Goal: Information Seeking & Learning: Learn about a topic

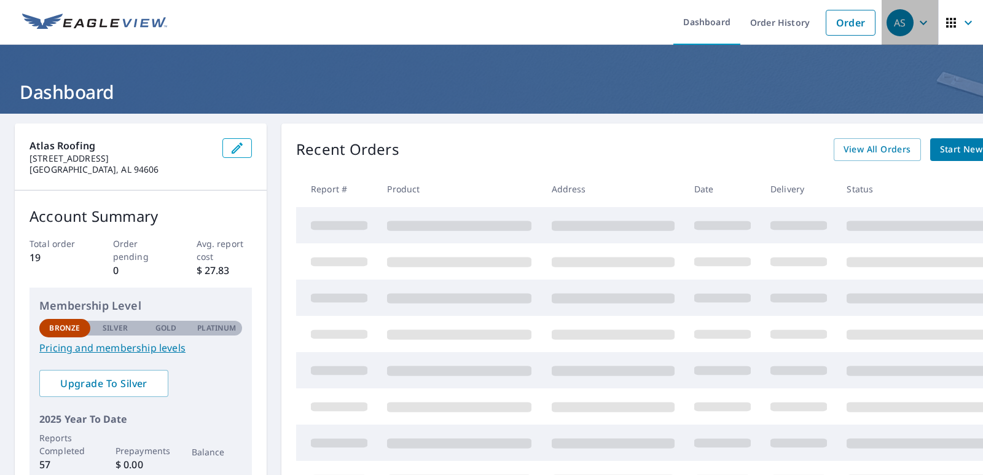
click at [917, 25] on icon "button" at bounding box center [923, 22] width 15 height 15
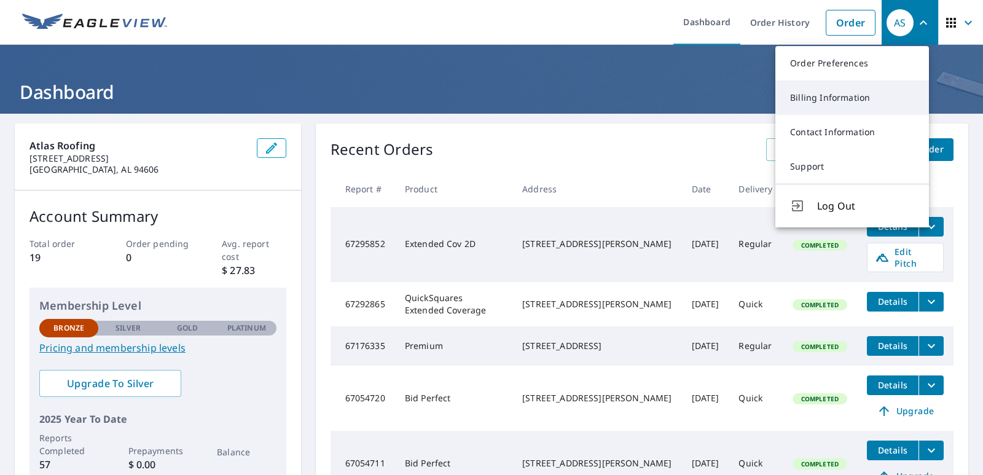
click at [861, 103] on link "Billing Information" at bounding box center [853, 98] width 154 height 34
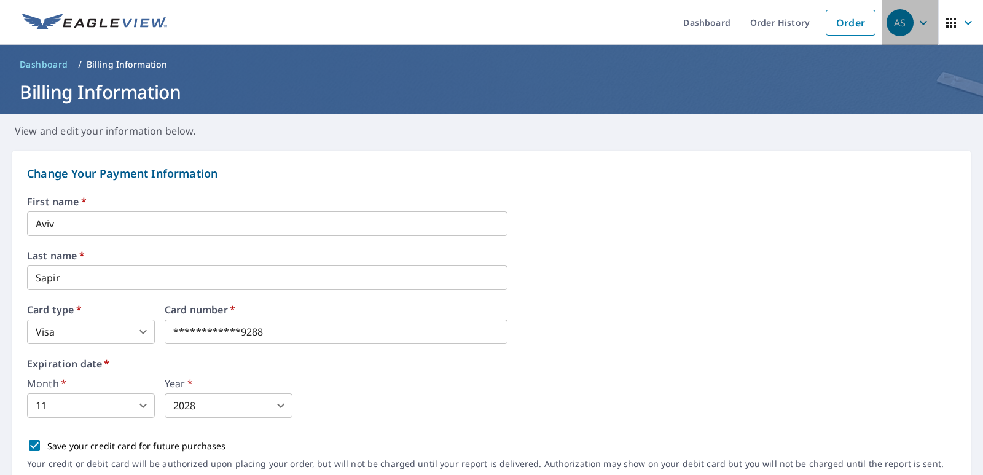
click at [903, 26] on div "AS" at bounding box center [900, 22] width 27 height 27
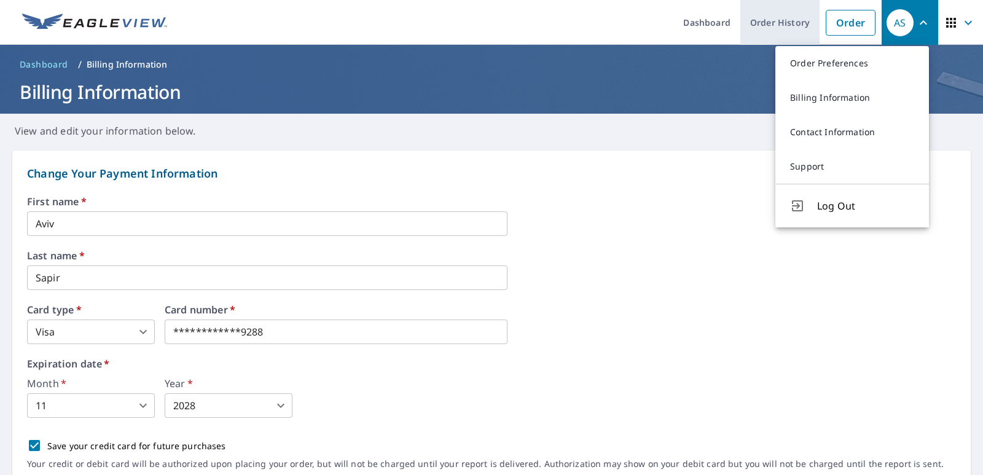
click at [774, 25] on link "Order History" at bounding box center [780, 22] width 79 height 45
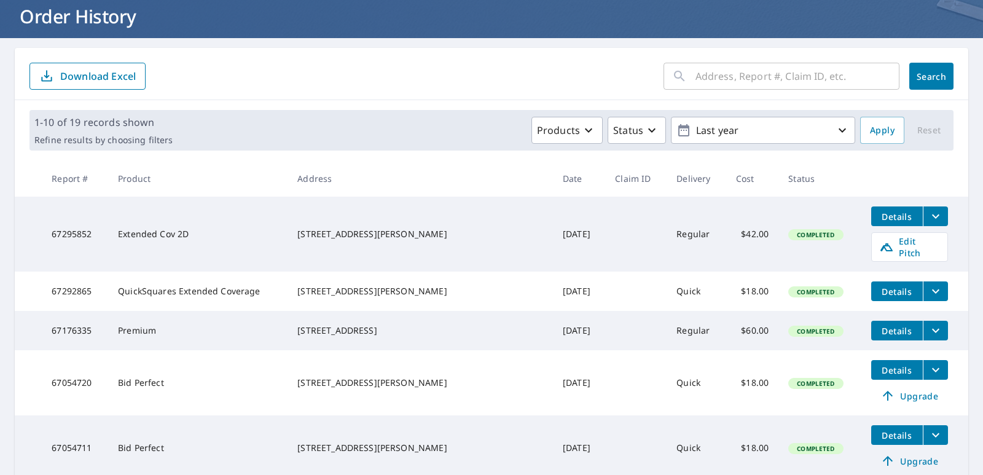
scroll to position [103, 0]
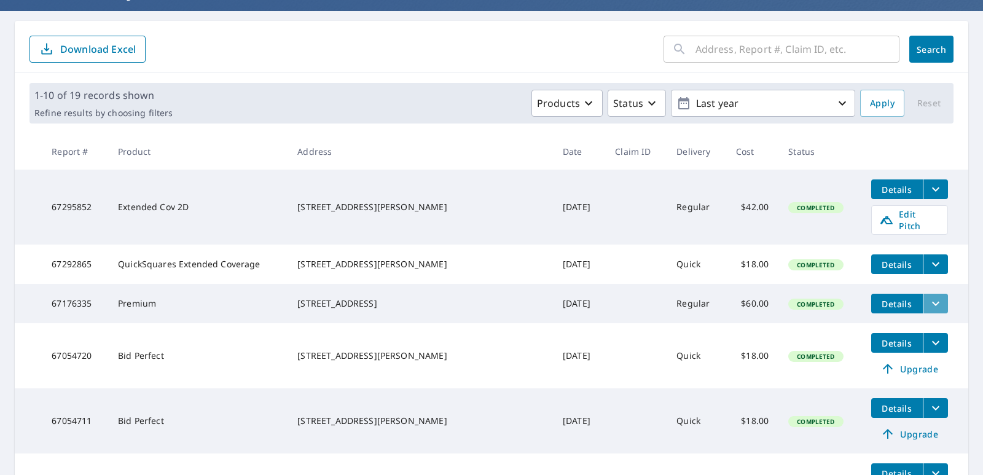
click at [929, 304] on icon "filesDropdownBtn-67176335" at bounding box center [936, 303] width 15 height 15
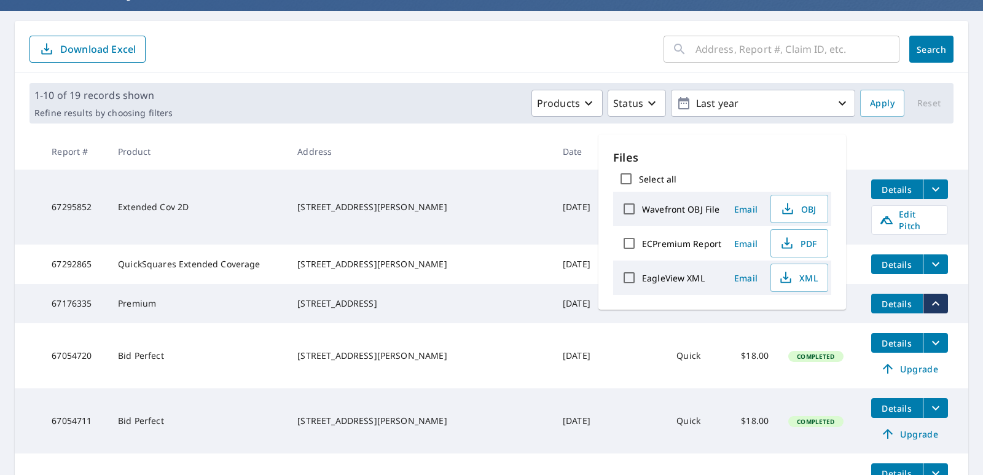
click at [929, 304] on icon "filesDropdownBtn-67176335" at bounding box center [936, 303] width 15 height 15
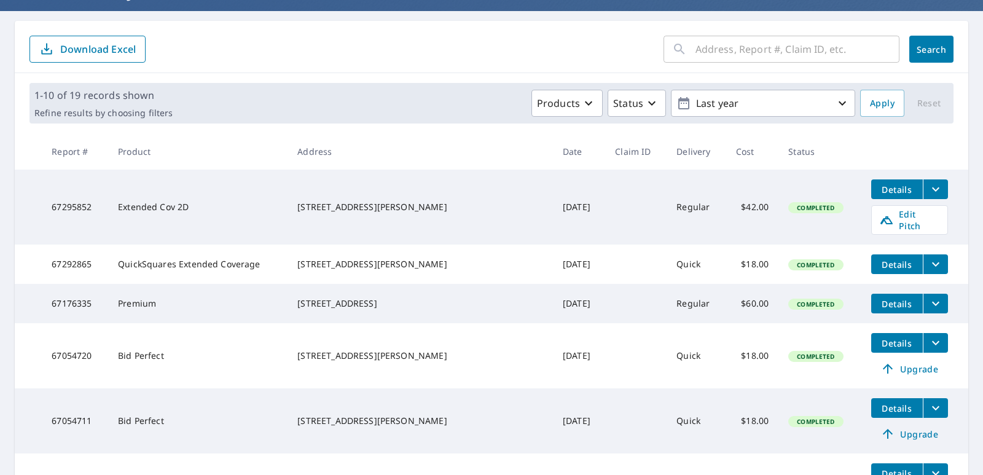
click at [879, 304] on span "Details" at bounding box center [897, 304] width 37 height 12
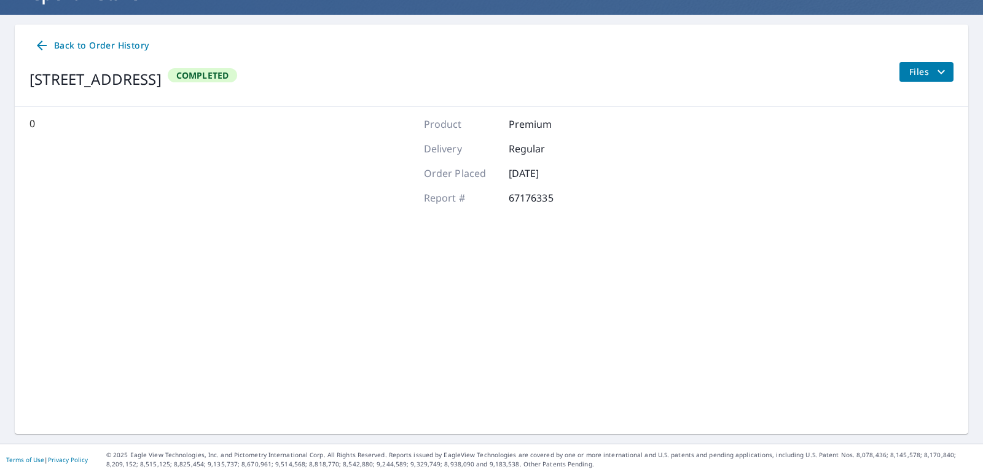
scroll to position [99, 0]
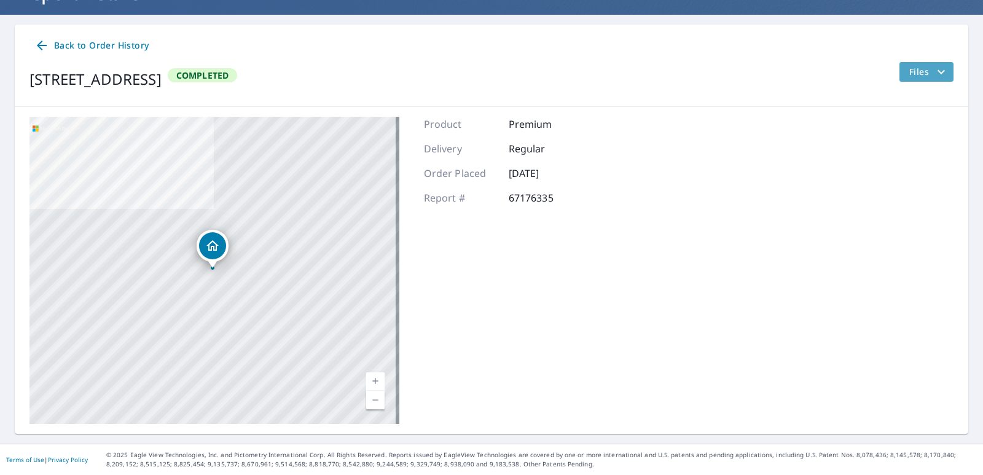
click at [934, 73] on icon "filesDropdownBtn-67176335" at bounding box center [941, 72] width 15 height 15
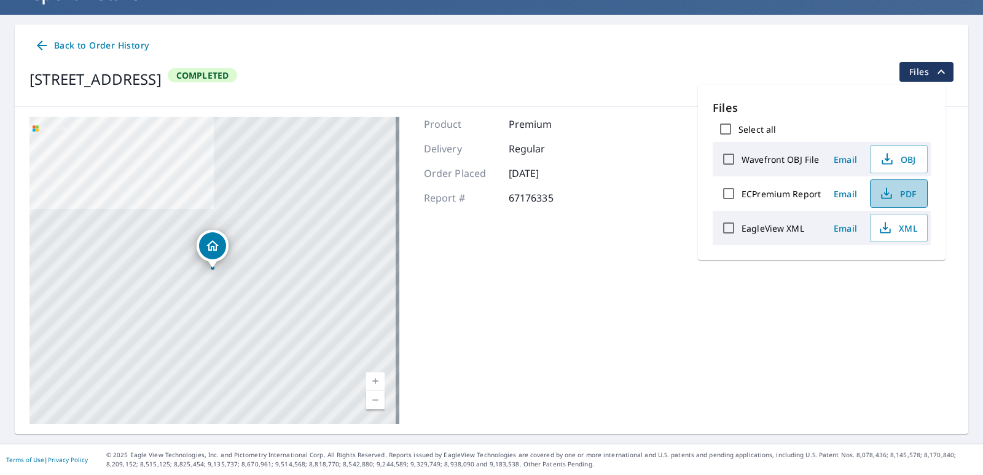
click at [887, 197] on icon "button" at bounding box center [886, 193] width 15 height 15
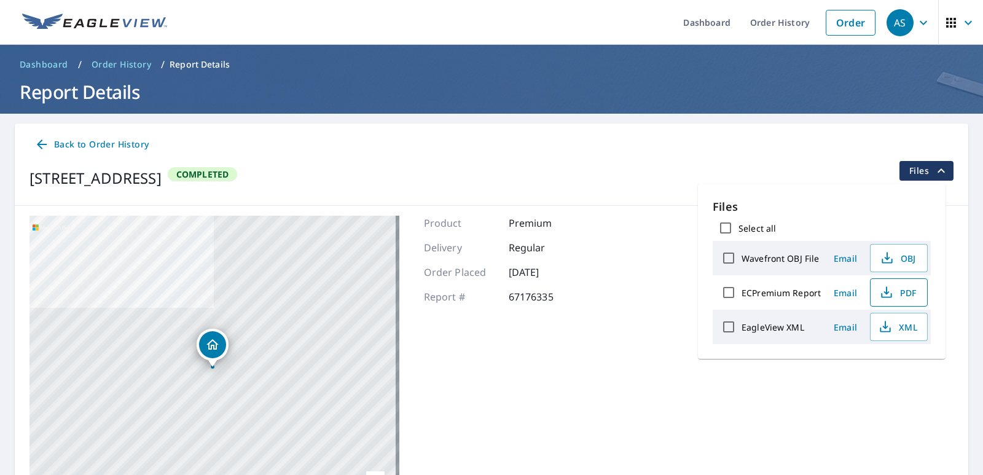
click at [126, 61] on span "Order History" at bounding box center [122, 64] width 60 height 12
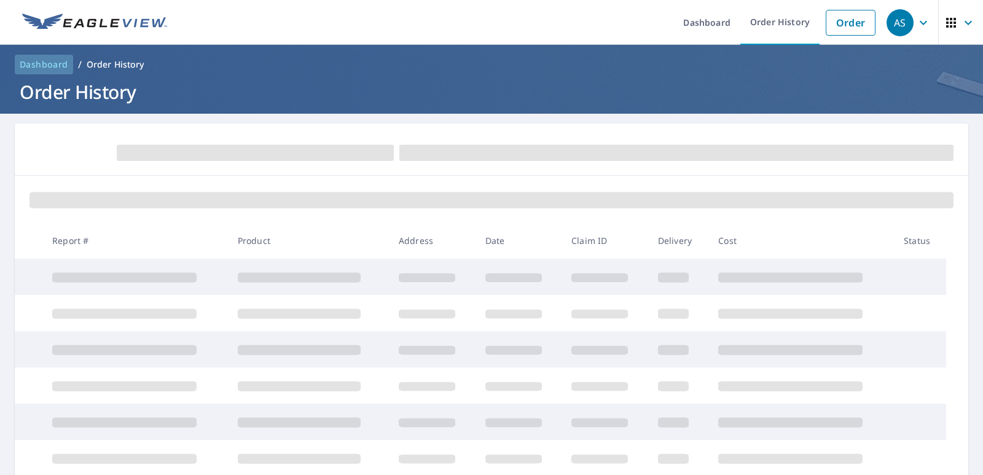
click at [55, 63] on span "Dashboard" at bounding box center [44, 64] width 49 height 12
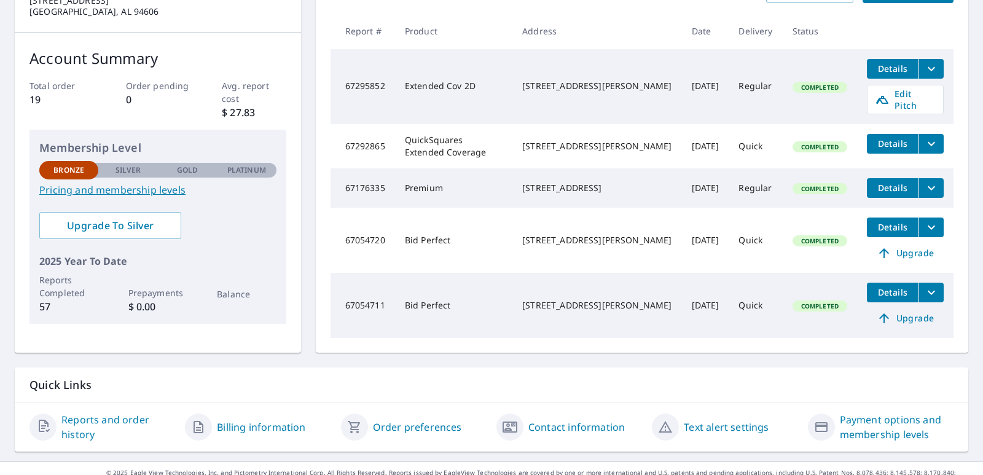
scroll to position [172, 0]
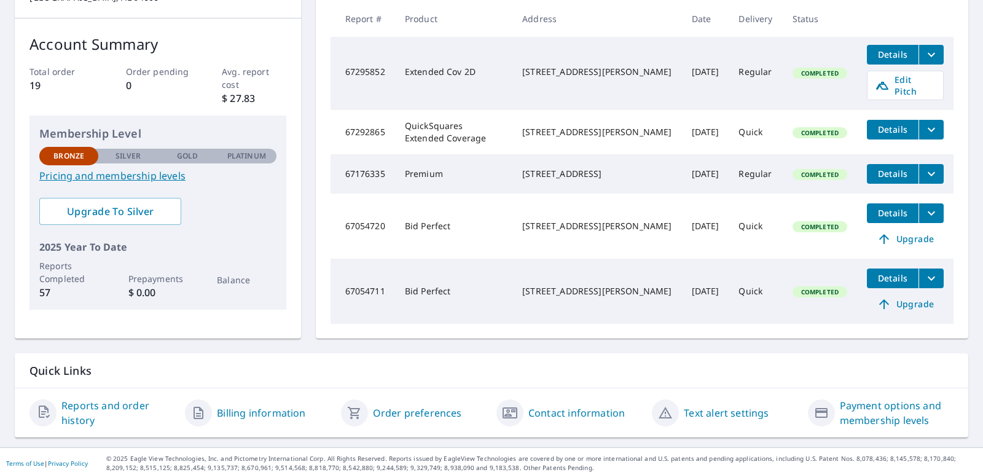
click at [73, 411] on link "Reports and order history" at bounding box center [118, 412] width 114 height 29
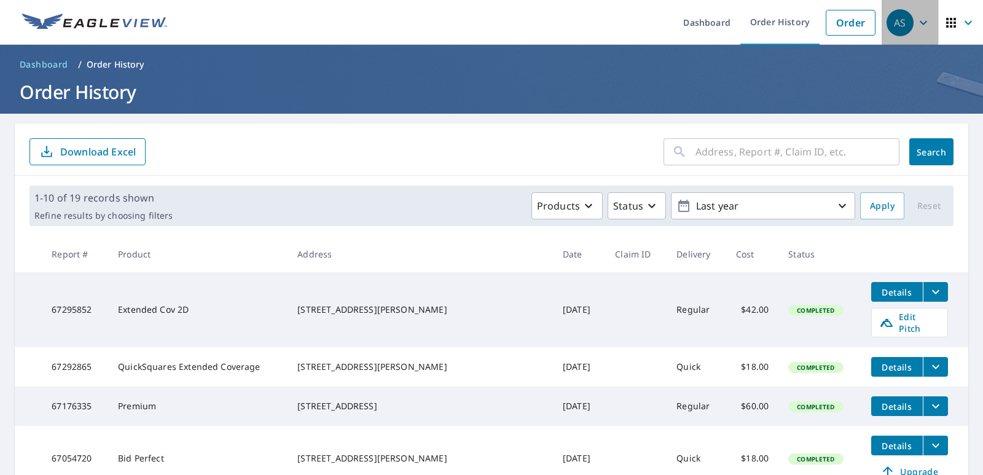
click at [916, 18] on icon "button" at bounding box center [923, 22] width 15 height 15
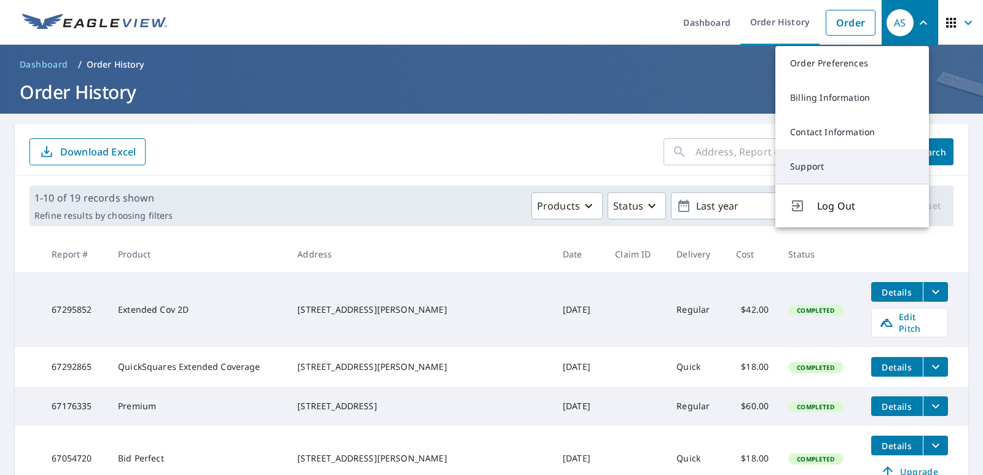
click at [833, 157] on link "Support" at bounding box center [853, 166] width 154 height 34
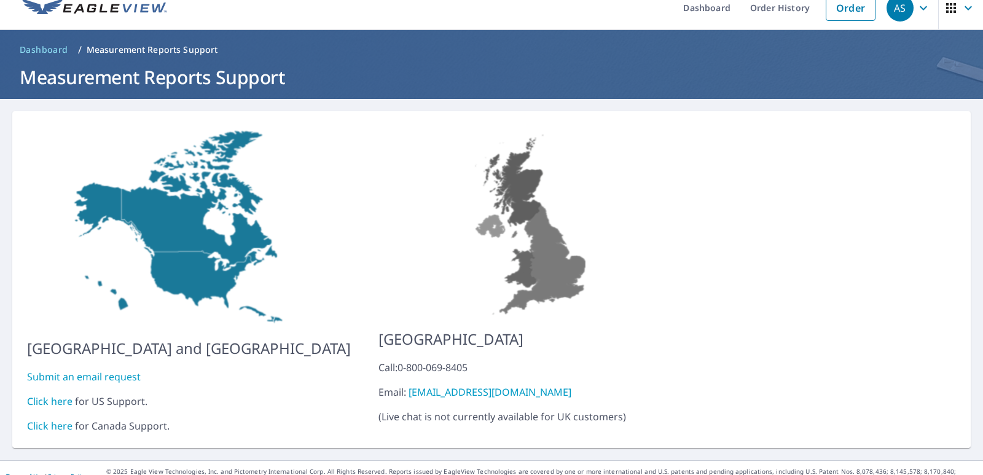
scroll to position [22, 0]
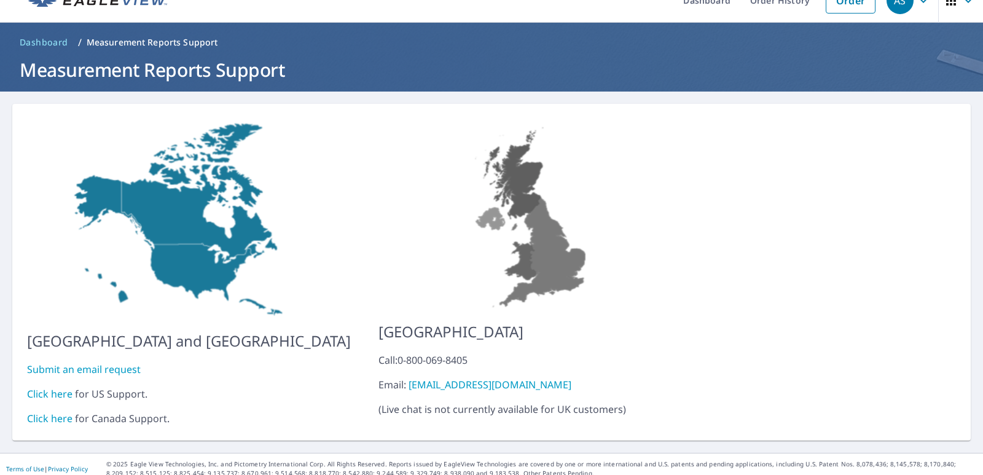
click at [50, 387] on link "Click here" at bounding box center [49, 394] width 45 height 14
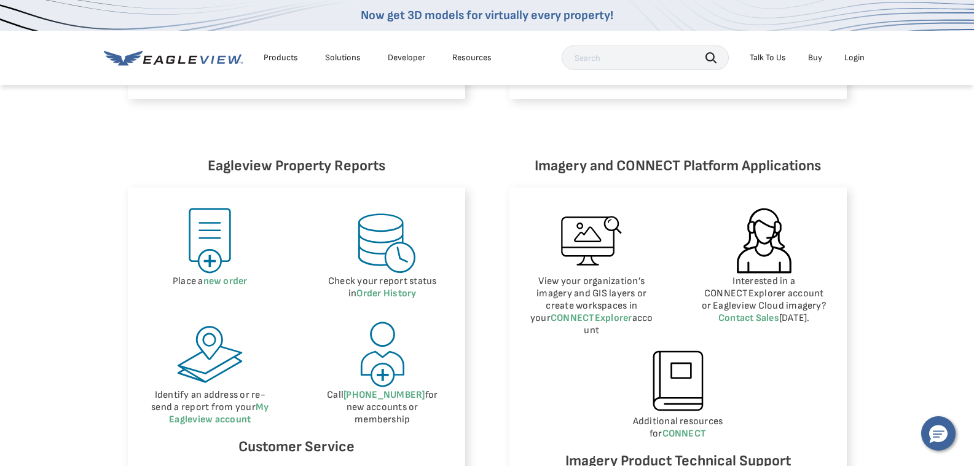
scroll to position [512, 0]
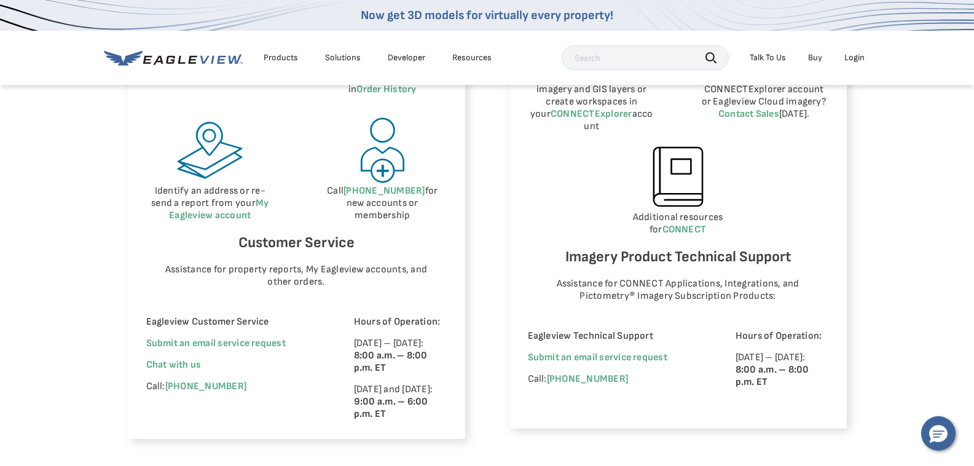
scroll to position [819, 0]
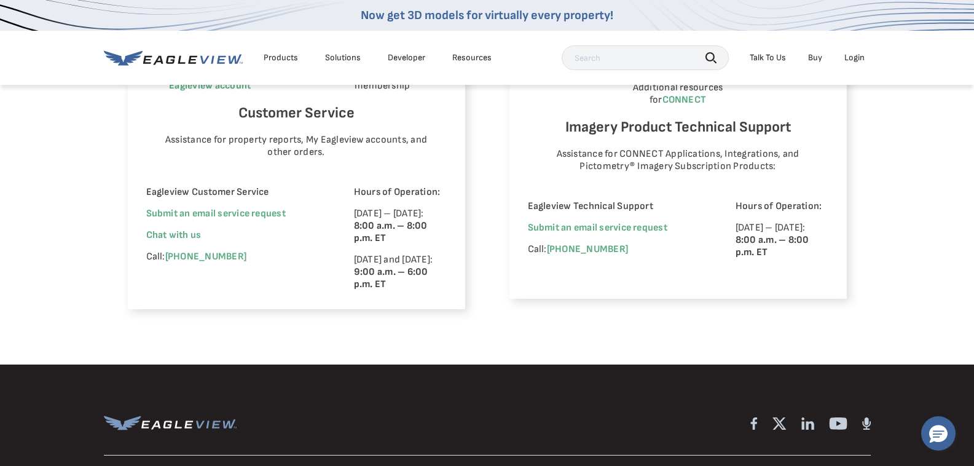
click at [900, 191] on div "Eagleview Property Reports Place a new order Check your report status in Order …" at bounding box center [487, 64] width 974 height 599
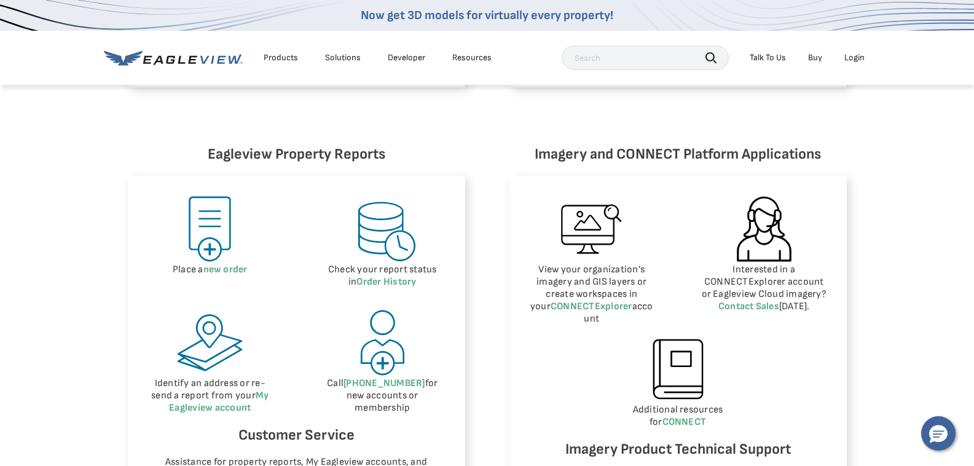
scroll to position [205, 0]
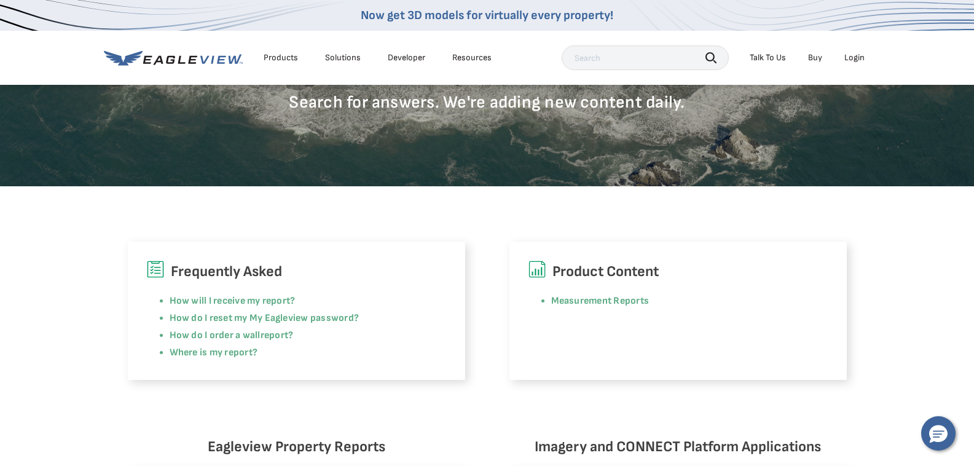
click at [286, 57] on div "Products" at bounding box center [281, 57] width 34 height 11
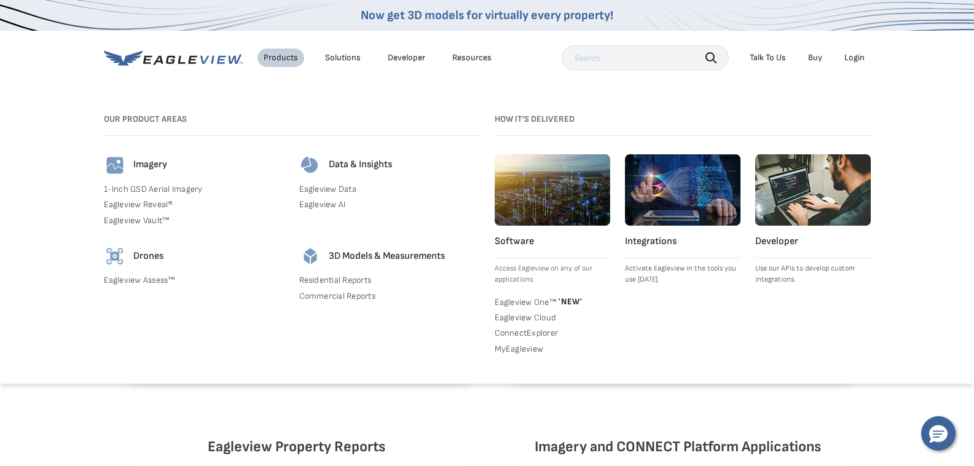
click at [286, 57] on div "Products" at bounding box center [281, 57] width 34 height 11
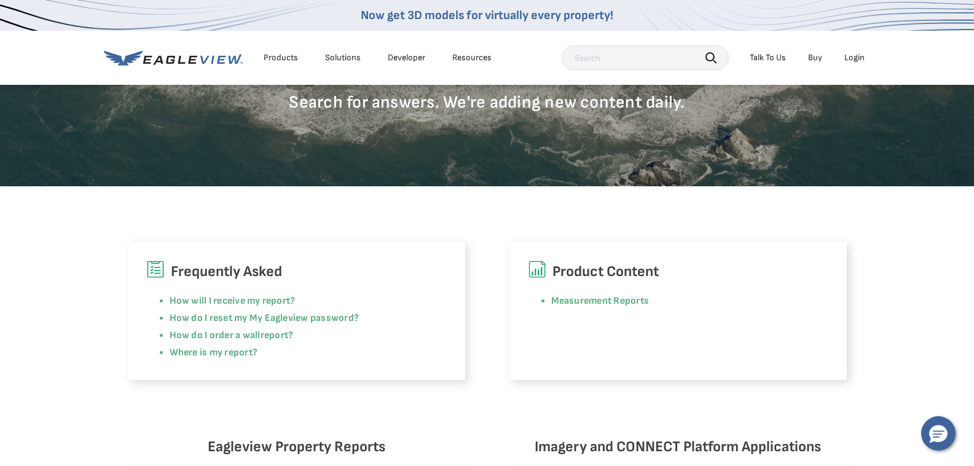
click at [199, 63] on icon at bounding box center [173, 57] width 139 height 15
